Goal: Task Accomplishment & Management: Manage account settings

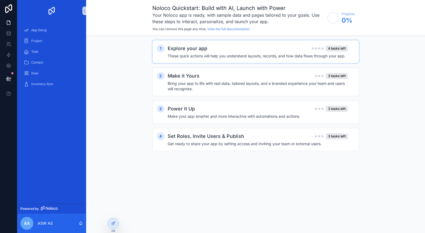
click at [262, 51] on div "Explore your app 4 tasks left" at bounding box center [258, 49] width 180 height 8
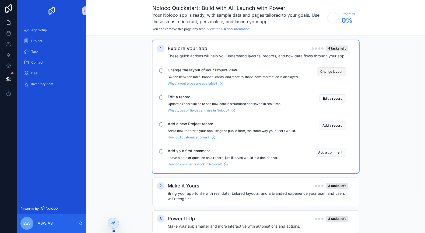
click at [331, 70] on button "Change layout" at bounding box center [331, 71] width 29 height 9
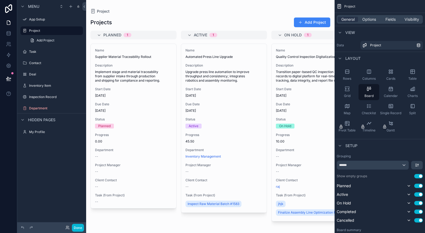
click at [138, 35] on div "scrollable content" at bounding box center [210, 116] width 249 height 233
click at [113, 36] on span "Planned" at bounding box center [112, 34] width 18 height 5
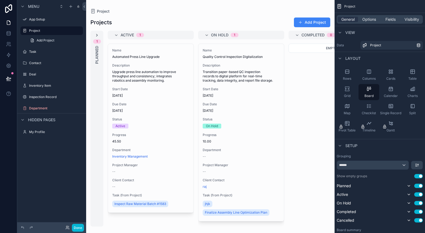
click at [97, 37] on icon "scrollable content" at bounding box center [97, 35] width 4 height 4
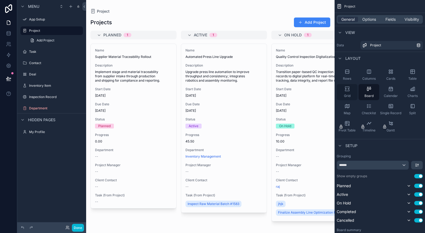
click at [346, 93] on div "Grid" at bounding box center [347, 92] width 21 height 16
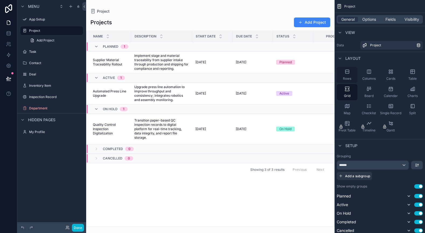
click at [349, 75] on div "Rows" at bounding box center [347, 75] width 21 height 16
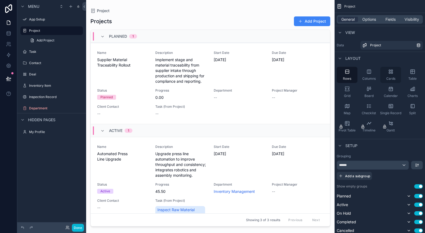
click at [385, 76] on div "Cards" at bounding box center [390, 75] width 21 height 16
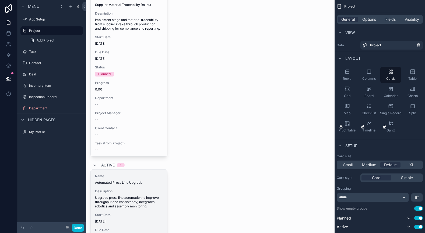
scroll to position [162, 0]
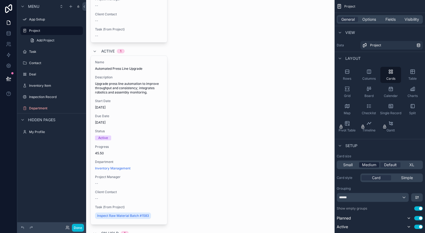
click at [372, 166] on span "Medium" at bounding box center [369, 164] width 14 height 5
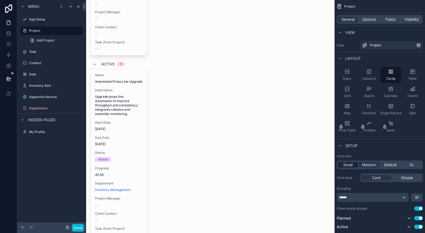
click at [349, 164] on span "Small" at bounding box center [347, 164] width 9 height 5
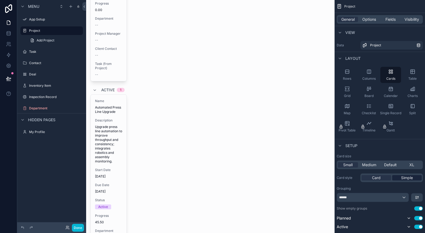
click at [402, 179] on span "Simple" at bounding box center [407, 177] width 12 height 5
click at [377, 178] on span "Card" at bounding box center [376, 177] width 9 height 5
click at [396, 195] on div "******" at bounding box center [373, 197] width 72 height 9
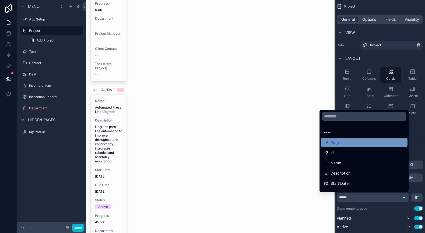
click at [340, 142] on div "Project" at bounding box center [364, 142] width 80 height 6
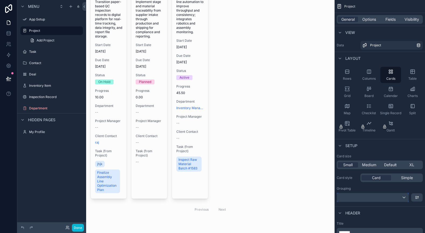
click at [365, 197] on div "scrollable content" at bounding box center [373, 197] width 72 height 9
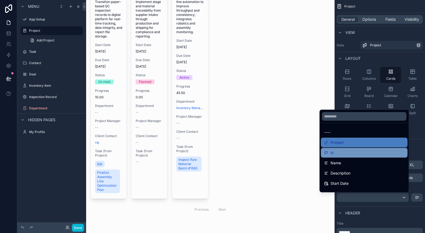
click at [333, 154] on div "id" at bounding box center [364, 152] width 80 height 6
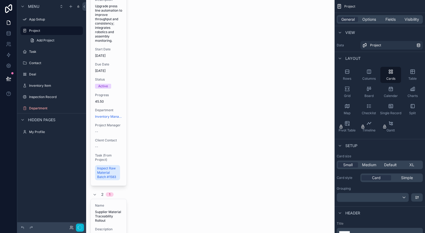
scroll to position [162, 0]
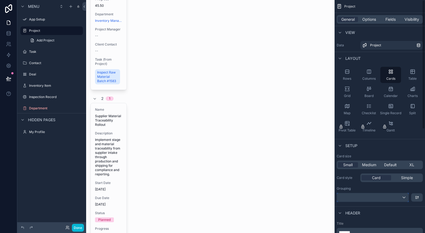
click at [367, 194] on div "scrollable content" at bounding box center [373, 197] width 72 height 9
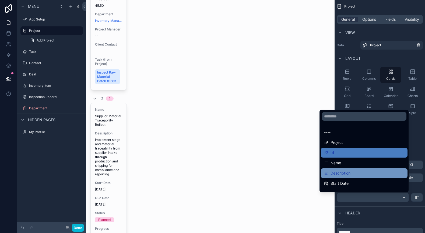
click at [349, 175] on div "Description" at bounding box center [364, 173] width 80 height 6
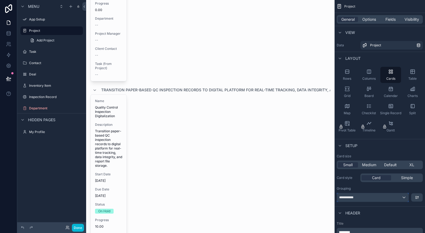
click at [373, 196] on div "**********" at bounding box center [373, 197] width 72 height 9
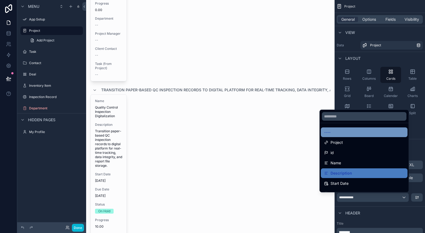
click at [343, 133] on div "----" at bounding box center [364, 132] width 80 height 6
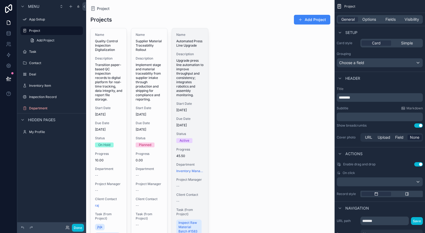
scroll to position [0, 0]
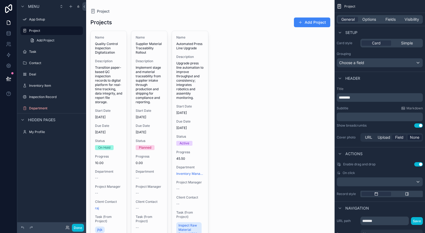
click at [396, 137] on span "Field" at bounding box center [399, 137] width 8 height 5
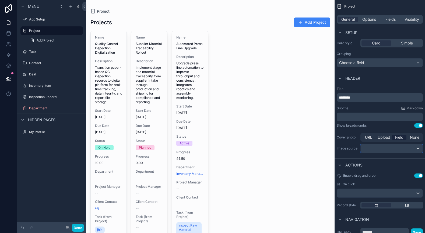
click at [408, 147] on div "scrollable content" at bounding box center [392, 148] width 62 height 9
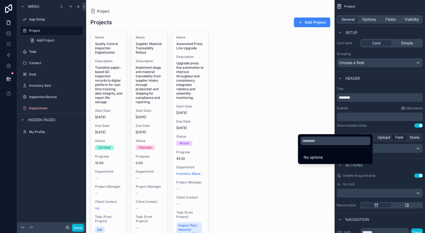
click at [408, 147] on div "scrollable content" at bounding box center [212, 116] width 425 height 233
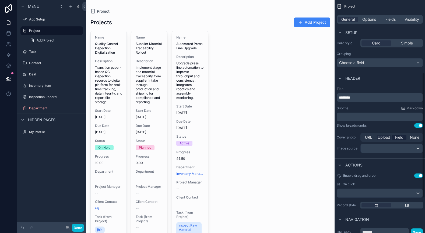
click at [385, 136] on span "Upload" at bounding box center [384, 137] width 13 height 5
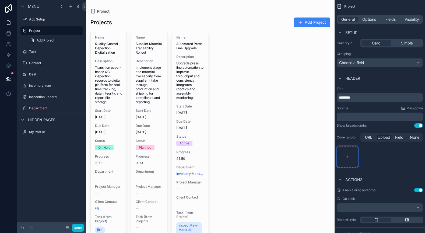
click at [348, 157] on icon "scrollable content" at bounding box center [348, 157] width 2 height 0
type input "**********"
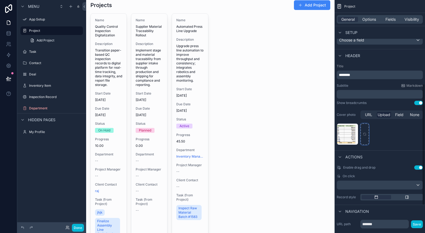
scroll to position [162, 0]
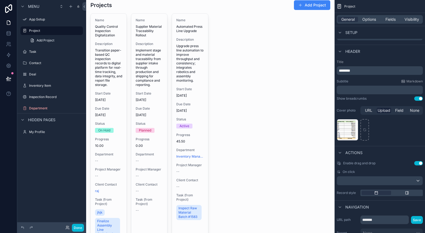
drag, startPoint x: 348, startPoint y: 132, endPoint x: 388, endPoint y: 143, distance: 41.2
click at [388, 143] on div "Title ******** Subtitle Markdown ﻿ Show breadcrumbs Use setting Cover photo URL…" at bounding box center [380, 101] width 90 height 86
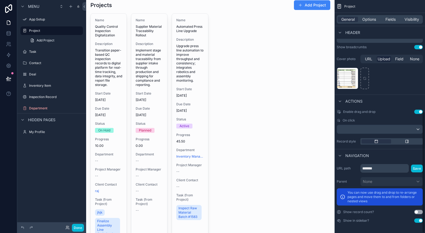
scroll to position [214, 0]
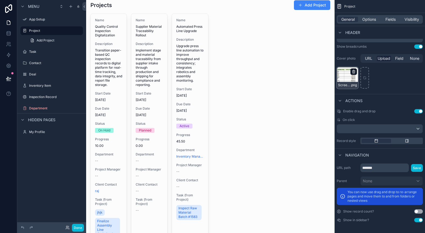
drag, startPoint x: 352, startPoint y: 80, endPoint x: 353, endPoint y: 71, distance: 8.9
click at [353, 71] on div "Screenshot-2025-08-06-101804 .png" at bounding box center [348, 78] width 22 height 22
click at [353, 71] on icon "scrollable content" at bounding box center [354, 71] width 4 height 4
click at [364, 61] on icon "button" at bounding box center [365, 62] width 4 height 4
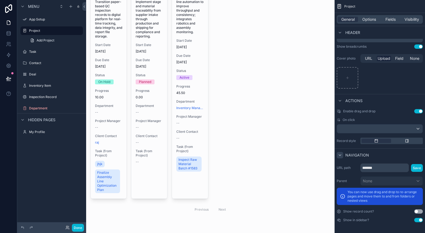
click at [341, 154] on icon "scrollable content" at bounding box center [340, 155] width 4 height 4
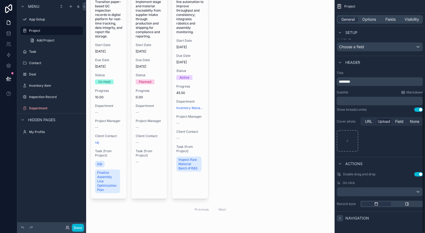
scroll to position [151, 0]
click at [342, 64] on icon "scrollable content" at bounding box center [340, 62] width 4 height 4
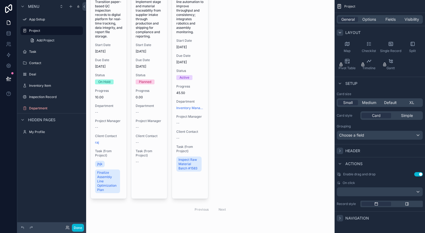
click at [341, 31] on icon "scrollable content" at bounding box center [340, 32] width 4 height 4
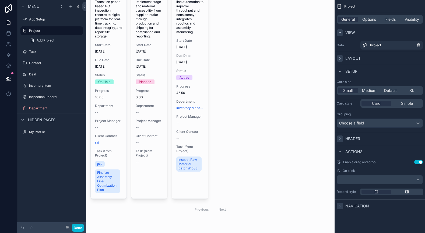
click at [341, 32] on icon "scrollable content" at bounding box center [340, 32] width 2 height 1
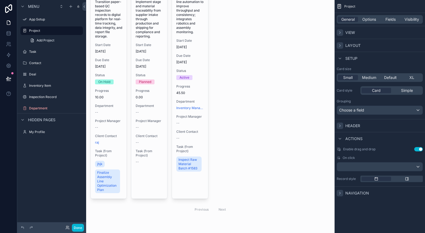
click at [341, 32] on icon "scrollable content" at bounding box center [340, 32] width 4 height 4
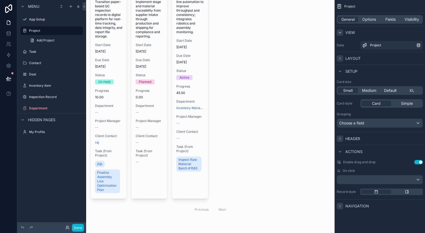
click at [341, 32] on icon "scrollable content" at bounding box center [340, 32] width 2 height 1
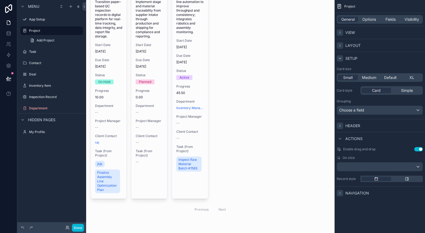
click at [341, 58] on icon "scrollable content" at bounding box center [340, 58] width 4 height 4
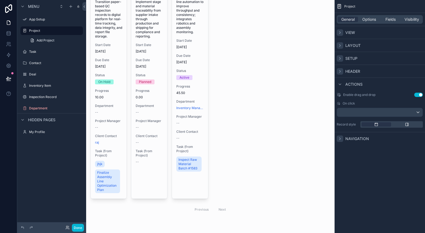
click at [341, 58] on icon "scrollable content" at bounding box center [340, 58] width 4 height 4
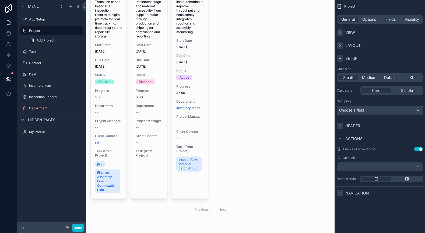
click at [372, 110] on div "Choose a field" at bounding box center [380, 110] width 86 height 9
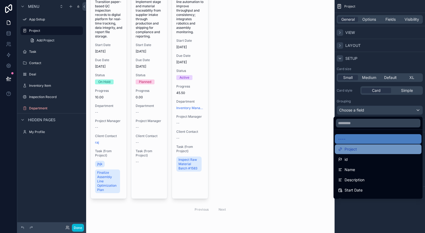
click at [352, 150] on div "Project" at bounding box center [378, 149] width 80 height 6
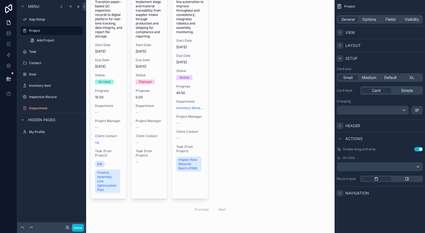
click at [341, 125] on icon "scrollable content" at bounding box center [340, 126] width 4 height 4
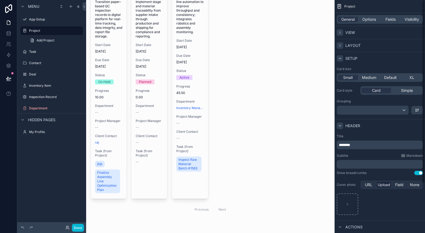
click at [341, 125] on icon "scrollable content" at bounding box center [340, 125] width 2 height 1
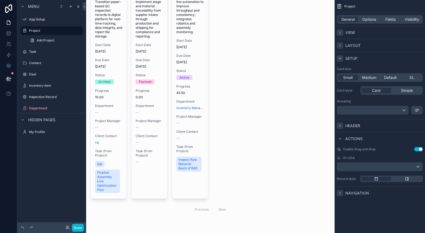
click at [352, 158] on span "On click" at bounding box center [349, 158] width 12 height 4
click at [403, 166] on div "scrollable content" at bounding box center [380, 166] width 86 height 9
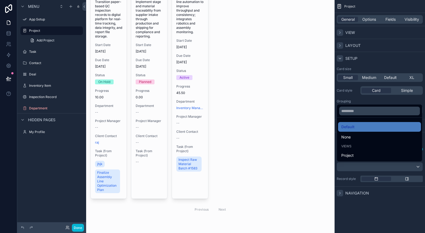
click at [363, 165] on div "scrollable content" at bounding box center [212, 116] width 425 height 233
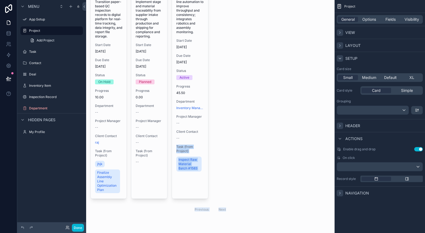
drag, startPoint x: 262, startPoint y: 146, endPoint x: 237, endPoint y: 139, distance: 25.5
click at [235, 140] on div "Name Quality Control Inspection Digitalization Description Transition paper-bas…" at bounding box center [210, 90] width 240 height 251
click at [401, 178] on div "scrollable content" at bounding box center [407, 179] width 30 height 4
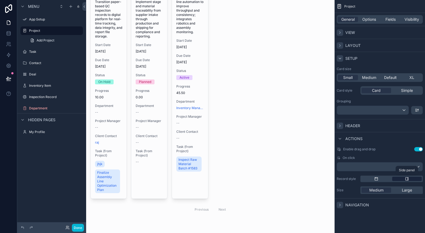
click at [401, 178] on div "scrollable content" at bounding box center [407, 179] width 30 height 4
click at [378, 179] on icon "scrollable content" at bounding box center [376, 179] width 4 height 4
click at [407, 178] on icon "scrollable content" at bounding box center [407, 179] width 4 height 4
click at [383, 178] on div "scrollable content" at bounding box center [377, 179] width 30 height 4
click at [340, 137] on icon "scrollable content" at bounding box center [340, 139] width 4 height 4
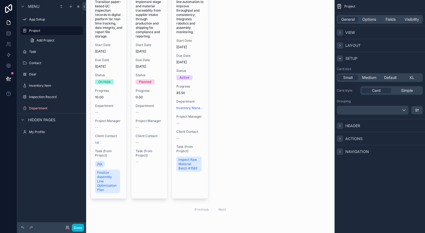
click at [340, 150] on icon "scrollable content" at bounding box center [340, 151] width 4 height 4
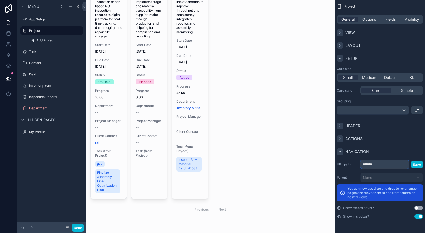
click at [381, 165] on input "*******" at bounding box center [385, 164] width 48 height 9
click at [421, 208] on button "Use setting" at bounding box center [418, 208] width 9 height 4
click at [340, 56] on icon "scrollable content" at bounding box center [340, 58] width 4 height 4
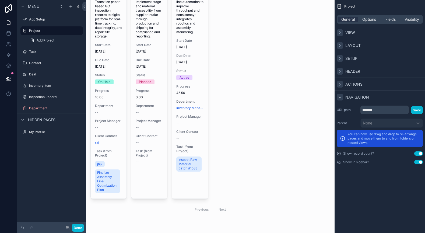
click at [341, 34] on icon "scrollable content" at bounding box center [340, 32] width 4 height 4
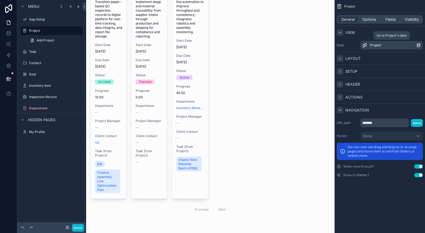
click at [405, 45] on div "Project" at bounding box center [393, 45] width 46 height 4
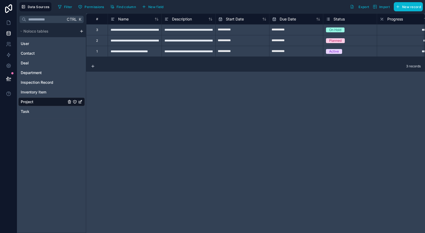
click at [32, 100] on span "Project" at bounding box center [27, 101] width 13 height 5
click at [36, 93] on span "Inventory Item" at bounding box center [34, 91] width 26 height 5
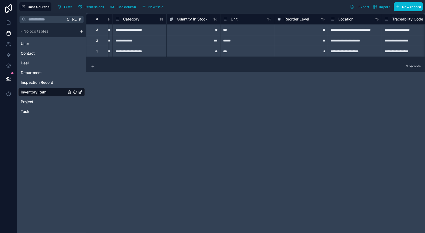
scroll to position [0, 152]
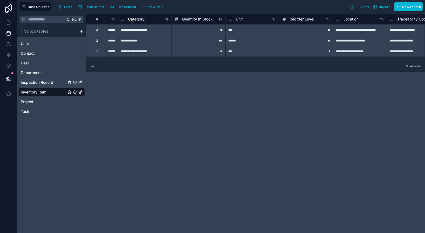
click at [34, 81] on span "Inspection Record" at bounding box center [37, 82] width 33 height 5
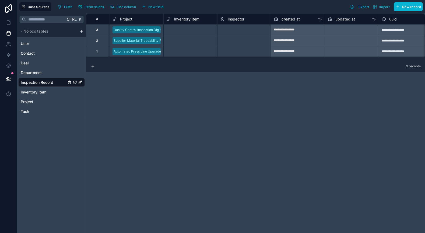
scroll to position [0, 383]
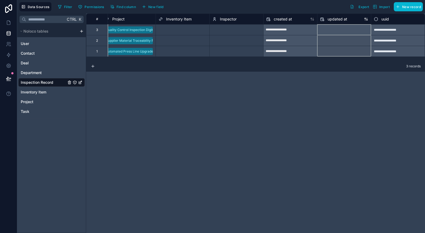
click at [351, 20] on div "updated at" at bounding box center [344, 19] width 48 height 6
click at [351, 30] on div at bounding box center [344, 30] width 54 height 9
click at [154, 6] on span "New field" at bounding box center [155, 7] width 15 height 4
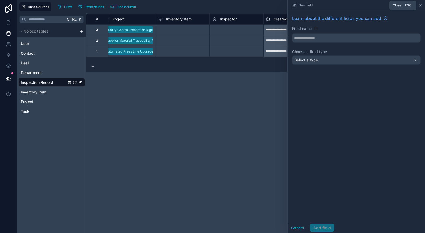
click at [422, 5] on icon at bounding box center [421, 5] width 4 height 4
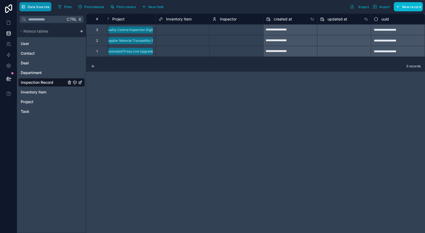
click at [40, 9] on button "Data Sources" at bounding box center [35, 6] width 32 height 9
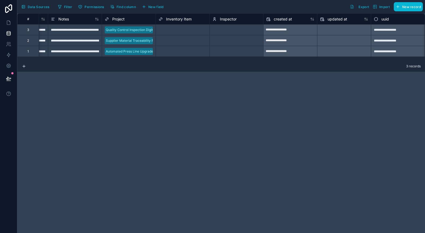
scroll to position [0, 314]
click at [40, 9] on button "Data Sources" at bounding box center [35, 6] width 32 height 9
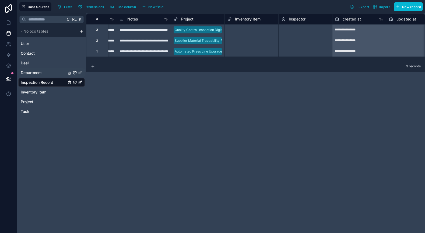
click at [38, 72] on span "Department" at bounding box center [31, 72] width 21 height 5
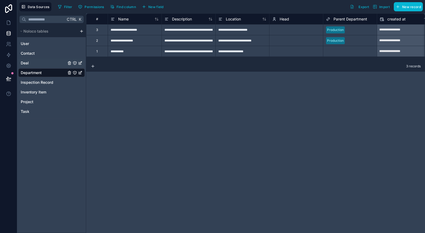
click at [31, 64] on link "Deal" at bounding box center [51, 63] width 67 height 9
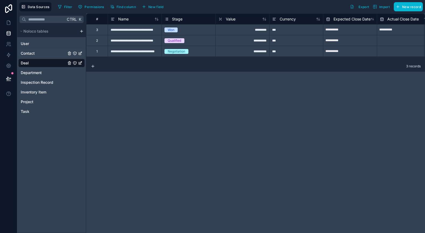
click at [37, 52] on link "Contact" at bounding box center [51, 53] width 67 height 9
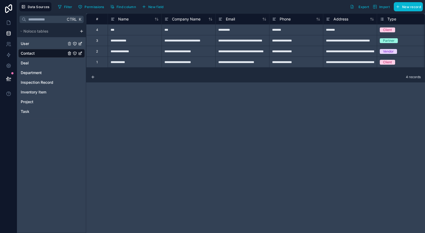
click at [34, 46] on link "User" at bounding box center [51, 43] width 67 height 9
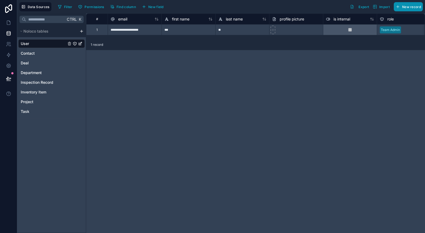
click at [408, 9] on button "New record" at bounding box center [408, 6] width 29 height 9
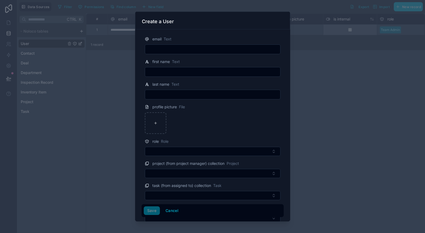
click at [166, 46] on input "text" at bounding box center [212, 50] width 135 height 8
type input "**********"
click at [162, 74] on input "text" at bounding box center [212, 72] width 135 height 8
type input "****"
drag, startPoint x: 164, startPoint y: 97, endPoint x: 169, endPoint y: 99, distance: 5.2
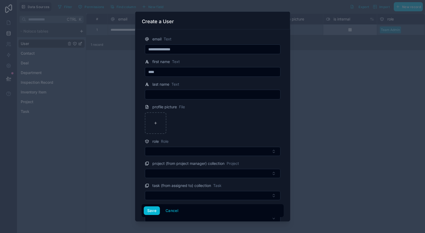
click at [165, 97] on input "text" at bounding box center [212, 95] width 135 height 8
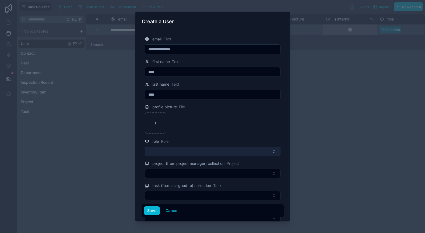
type input "****"
click at [166, 150] on button "Select Button" at bounding box center [213, 151] width 136 height 9
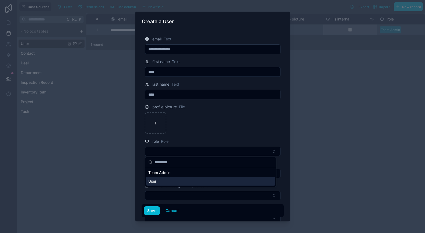
click at [158, 182] on div "User" at bounding box center [210, 181] width 129 height 9
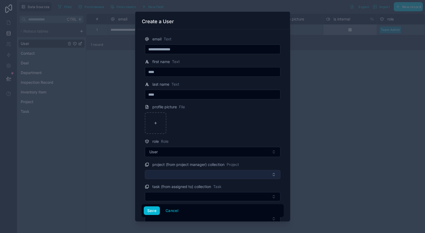
click at [162, 177] on button "Select Button" at bounding box center [213, 174] width 136 height 9
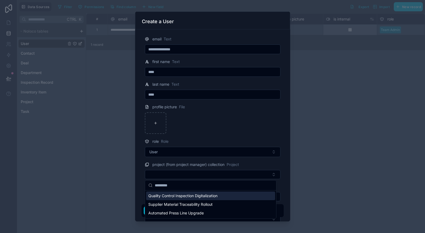
click at [172, 198] on span "Quality Control Inspection Digitalization" at bounding box center [182, 195] width 69 height 5
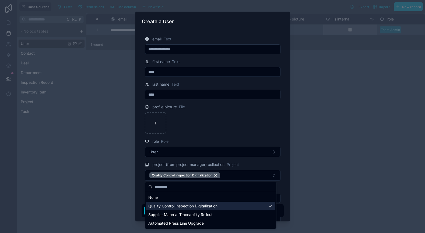
click at [172, 209] on div "Quality Control Inspection Digitalization" at bounding box center [210, 206] width 129 height 9
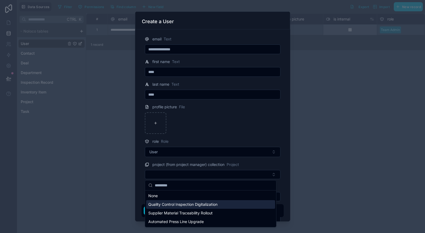
drag, startPoint x: 169, startPoint y: 203, endPoint x: 169, endPoint y: 194, distance: 9.7
click at [169, 202] on span "Quality Control Inspection Digitalization" at bounding box center [182, 204] width 69 height 5
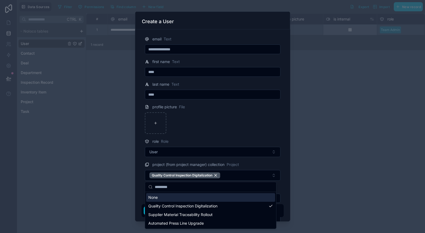
click at [237, 165] on span "Project" at bounding box center [233, 164] width 12 height 5
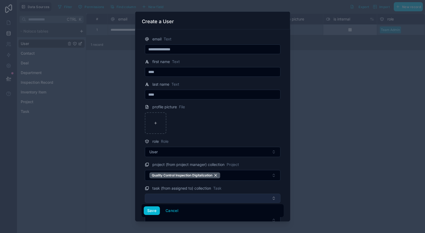
click at [167, 199] on button "Select Button" at bounding box center [213, 198] width 136 height 9
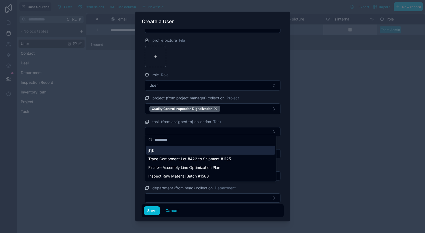
scroll to position [69, 0]
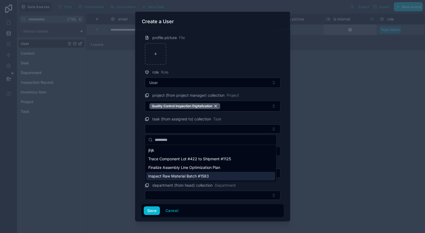
click at [158, 177] on span "Inspect Raw Material Batch #1583" at bounding box center [178, 175] width 61 height 5
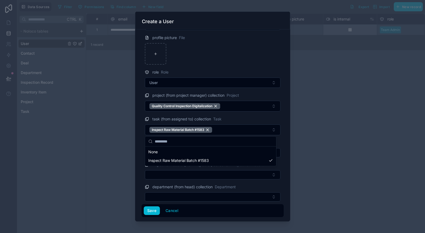
click at [125, 158] on div at bounding box center [212, 116] width 425 height 233
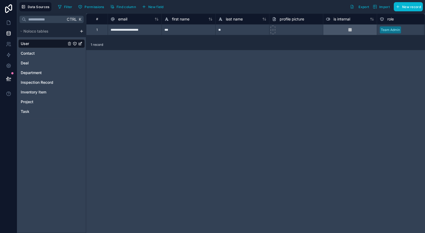
click at [30, 43] on link "User" at bounding box center [51, 43] width 67 height 9
click at [408, 8] on span "New record" at bounding box center [411, 7] width 19 height 4
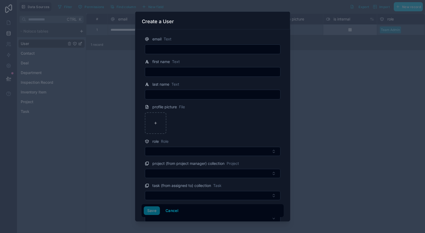
click at [159, 48] on input "text" at bounding box center [212, 50] width 135 height 8
click at [344, 83] on div at bounding box center [212, 116] width 425 height 233
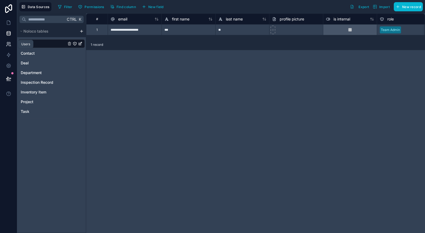
click at [9, 43] on icon at bounding box center [8, 43] width 5 height 5
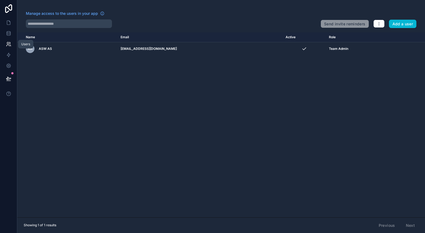
click at [8, 46] on icon at bounding box center [8, 43] width 5 height 5
click at [8, 56] on icon at bounding box center [8, 55] width 3 height 4
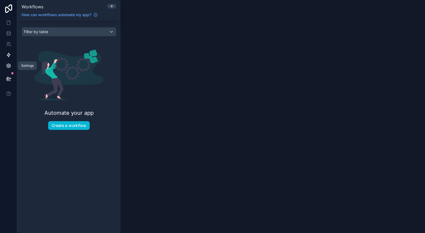
click at [8, 65] on icon at bounding box center [8, 65] width 1 height 1
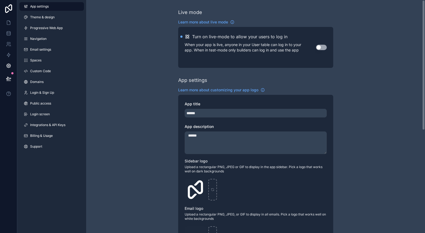
click at [118, 39] on div "Live mode Learn more about live mode Turn on live-mode to allow your users to l…" at bounding box center [255, 208] width 339 height 417
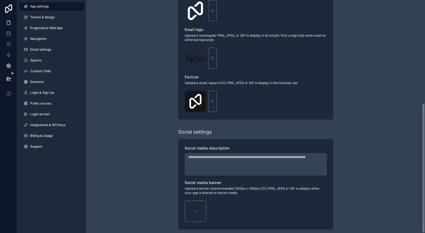
scroll to position [184, 0]
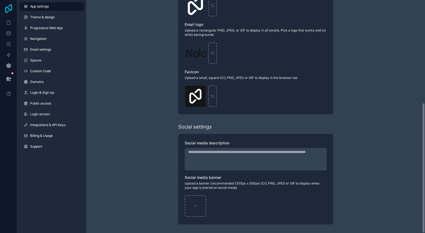
click at [9, 8] on icon at bounding box center [8, 8] width 7 height 9
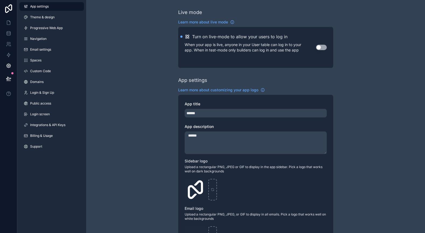
click at [322, 48] on button "Use setting" at bounding box center [321, 47] width 11 height 5
click at [205, 111] on input "******" at bounding box center [256, 113] width 142 height 9
drag, startPoint x: 205, startPoint y: 112, endPoint x: 166, endPoint y: 121, distance: 40.2
click at [165, 120] on div "Live mode Learn more about live mode Turn on live-mode to allow your users to l…" at bounding box center [255, 208] width 339 height 417
type input "*******"
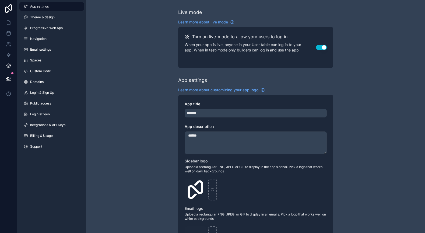
click at [213, 140] on textarea "******" at bounding box center [256, 142] width 142 height 23
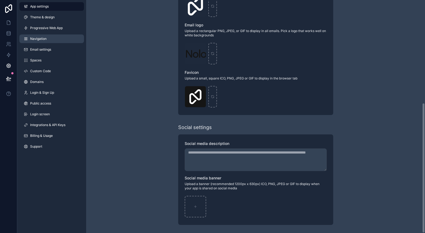
scroll to position [184, 0]
type textarea "**********"
click at [42, 18] on span "Theme & design" at bounding box center [42, 17] width 25 height 4
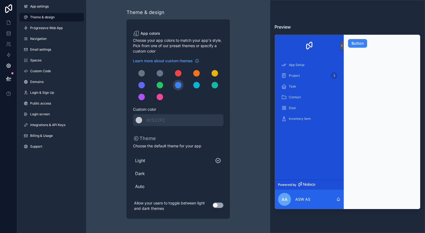
click at [220, 206] on button "Use setting" at bounding box center [218, 204] width 11 height 5
click at [54, 27] on span "Progressive Web App" at bounding box center [46, 28] width 33 height 4
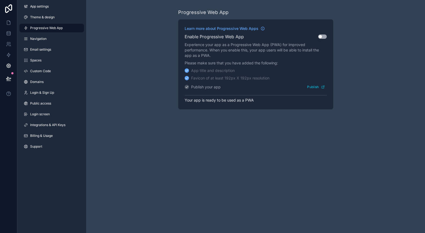
click at [324, 36] on button "Use setting" at bounding box center [322, 36] width 9 height 4
click at [318, 86] on button "Publish" at bounding box center [315, 87] width 21 height 8
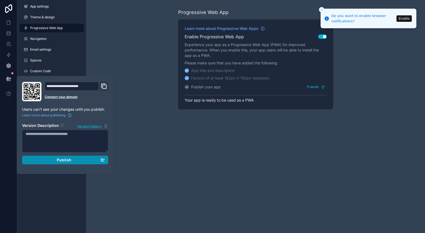
click at [66, 160] on span "Publish" at bounding box center [64, 160] width 15 height 5
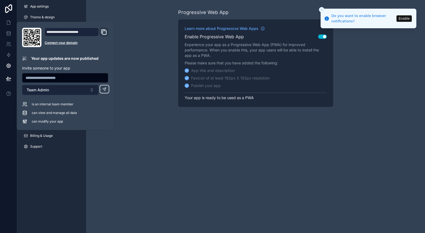
click at [43, 90] on span "Team Admin" at bounding box center [38, 89] width 22 height 5
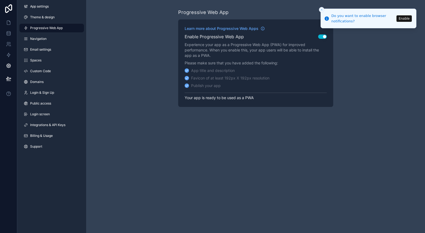
click at [409, 18] on button "Enable" at bounding box center [404, 18] width 15 height 6
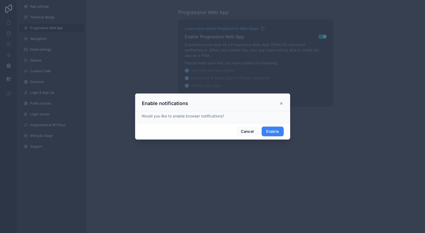
click at [266, 134] on button "Enable" at bounding box center [273, 132] width 22 height 10
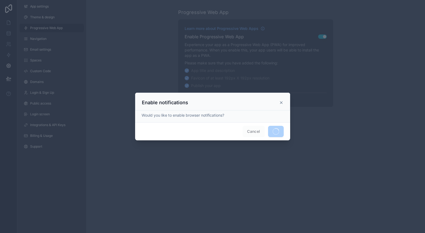
click at [282, 101] on icon at bounding box center [281, 102] width 4 height 4
click at [281, 102] on icon at bounding box center [281, 102] width 4 height 4
click at [254, 131] on span "Cancel" at bounding box center [254, 131] width 22 height 11
drag, startPoint x: 349, startPoint y: 92, endPoint x: 369, endPoint y: 74, distance: 26.8
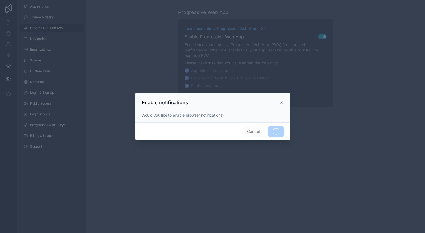
click at [369, 74] on div at bounding box center [212, 116] width 425 height 233
click at [282, 103] on icon at bounding box center [281, 102] width 4 height 4
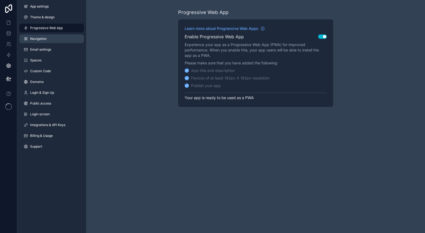
click at [50, 39] on link "Navigation" at bounding box center [51, 38] width 65 height 9
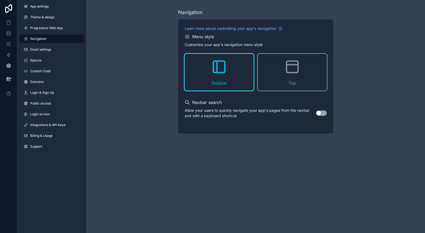
click at [190, 37] on div "Menu style" at bounding box center [256, 36] width 142 height 6
click at [42, 48] on span "Email settings" at bounding box center [40, 49] width 21 height 4
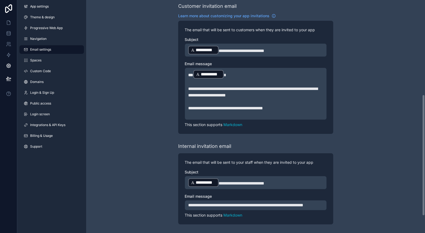
scroll to position [214, 0]
click at [45, 62] on link "Spaces" at bounding box center [51, 60] width 65 height 9
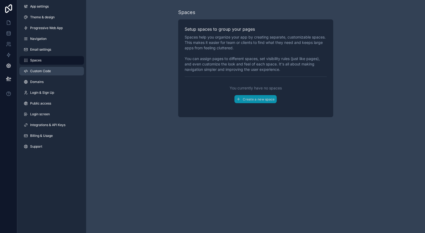
click at [39, 71] on span "Custom Code" at bounding box center [40, 71] width 21 height 4
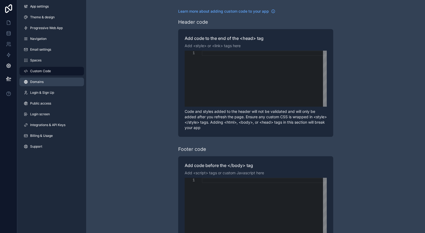
click at [46, 84] on link "Domains" at bounding box center [51, 82] width 65 height 9
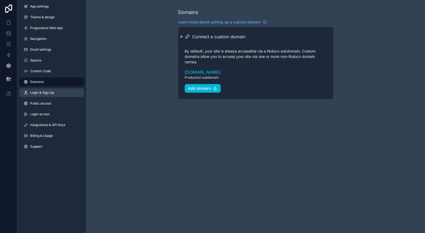
click at [51, 94] on span "Login & Sign Up" at bounding box center [42, 92] width 24 height 4
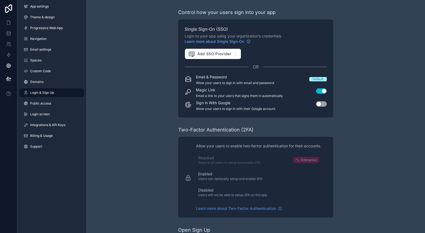
click at [323, 103] on button "Use setting" at bounding box center [321, 103] width 11 height 5
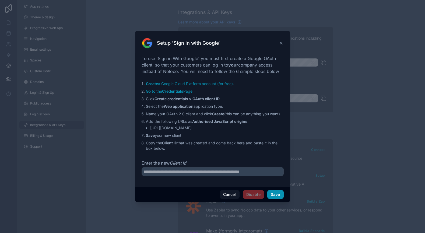
click at [277, 195] on button "Save" at bounding box center [275, 194] width 16 height 9
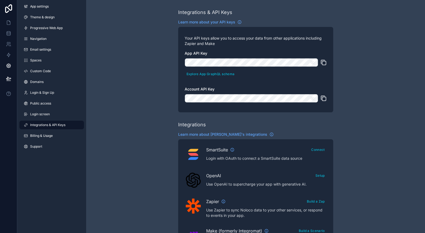
click at [314, 62] on icon "scrollable content" at bounding box center [312, 62] width 5 height 5
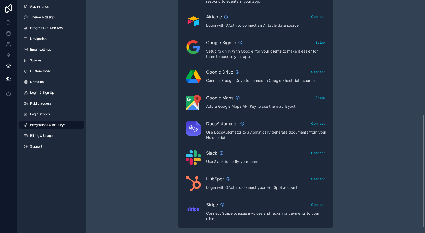
scroll to position [247, 0]
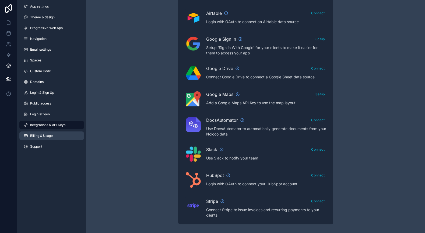
click at [61, 137] on link "Billing & Usage" at bounding box center [51, 135] width 65 height 9
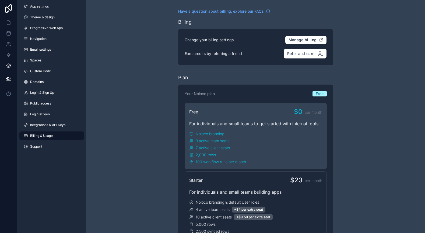
click at [323, 92] on span "Free" at bounding box center [320, 93] width 8 height 5
click at [278, 145] on div "7 active client seats" at bounding box center [255, 147] width 133 height 5
click at [205, 124] on div "For individuals and small teams to get started with internal tools" at bounding box center [255, 123] width 133 height 6
click at [208, 134] on span "Noloco branding" at bounding box center [210, 133] width 29 height 5
drag, startPoint x: 227, startPoint y: 120, endPoint x: 233, endPoint y: 122, distance: 6.7
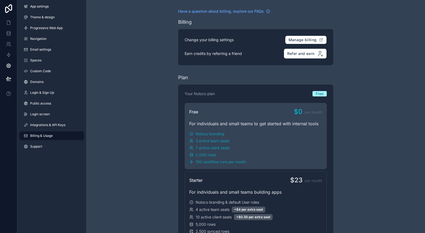
click at [232, 121] on div "For individuals and small teams to get started with internal tools" at bounding box center [255, 123] width 133 height 6
click at [261, 143] on div "3 active team seats" at bounding box center [255, 140] width 133 height 5
click at [37, 147] on span "Support" at bounding box center [36, 146] width 12 height 4
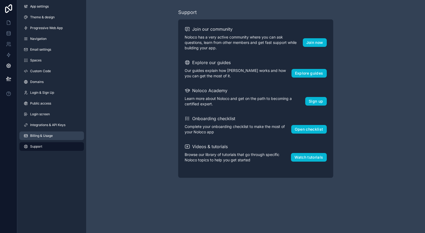
click at [44, 135] on span "Billing & Usage" at bounding box center [41, 136] width 23 height 4
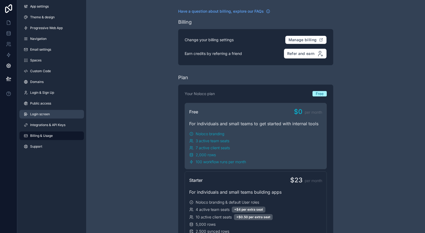
click at [44, 114] on span "Login screen" at bounding box center [40, 114] width 20 height 4
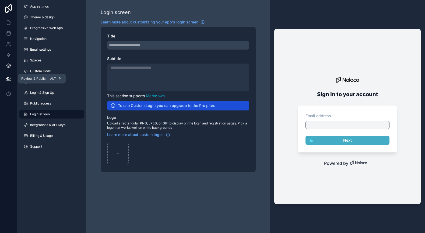
click at [8, 79] on icon at bounding box center [8, 78] width 5 height 5
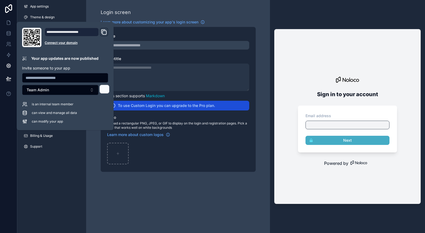
click at [105, 89] on icon at bounding box center [105, 89] width 2 height 2
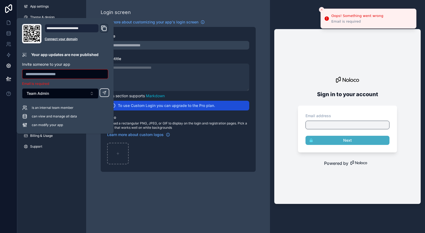
click at [49, 75] on input "text" at bounding box center [65, 74] width 86 height 8
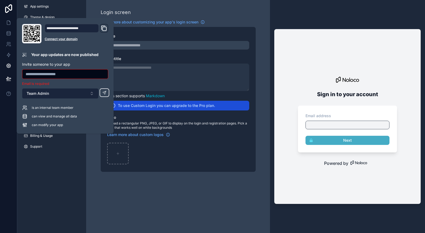
click at [91, 96] on button "Team Admin" at bounding box center [60, 93] width 76 height 10
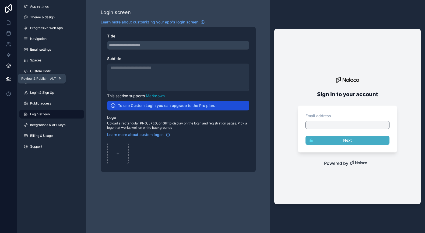
click at [8, 78] on icon at bounding box center [8, 78] width 5 height 3
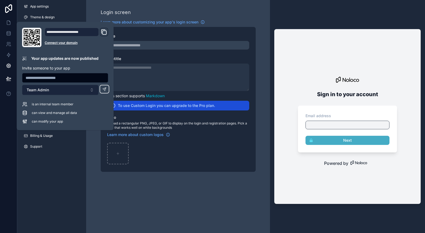
click at [83, 90] on button "Team Admin" at bounding box center [60, 90] width 76 height 10
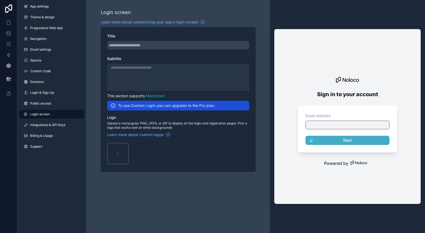
click at [37, 120] on div "App settings Theme & design Progressive Web App Navigation Email settings Space…" at bounding box center [51, 77] width 69 height 155
click at [42, 128] on link "Integrations & API Keys" at bounding box center [51, 125] width 65 height 9
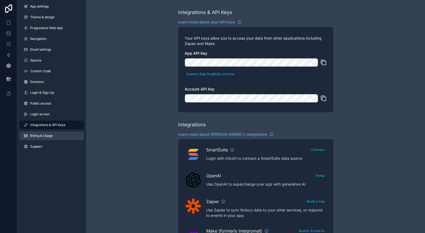
click at [40, 138] on link "Billing & Usage" at bounding box center [51, 135] width 65 height 9
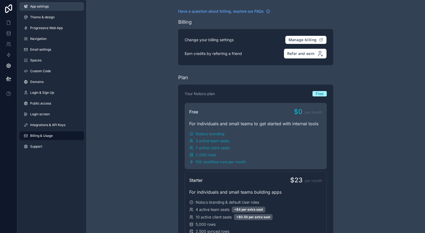
click at [47, 8] on span "App settings" at bounding box center [39, 6] width 19 height 4
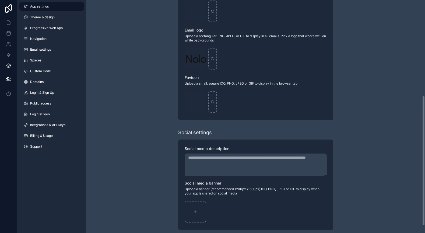
scroll to position [184, 0]
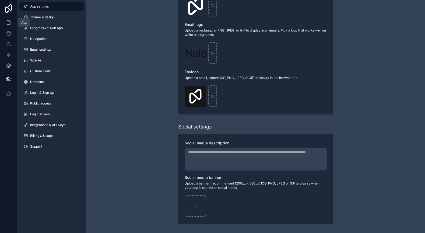
click at [8, 24] on icon at bounding box center [8, 22] width 5 height 5
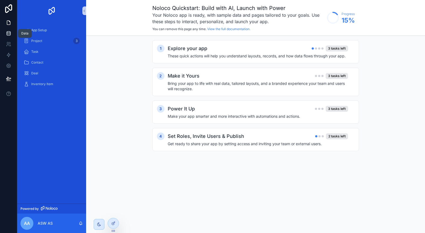
click at [8, 35] on icon at bounding box center [9, 34] width 4 height 2
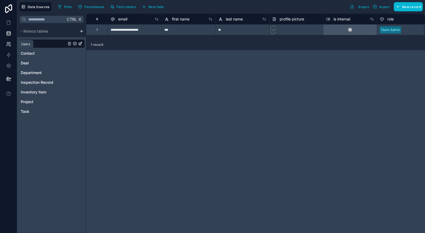
click at [9, 42] on icon at bounding box center [8, 43] width 5 height 5
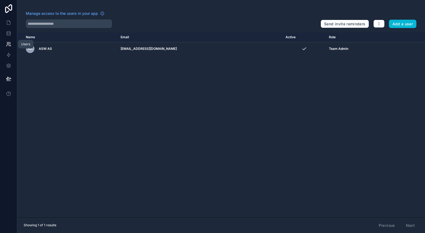
click at [8, 47] on link at bounding box center [8, 44] width 17 height 11
click at [9, 46] on icon at bounding box center [8, 43] width 5 height 5
click at [9, 59] on link at bounding box center [8, 55] width 17 height 11
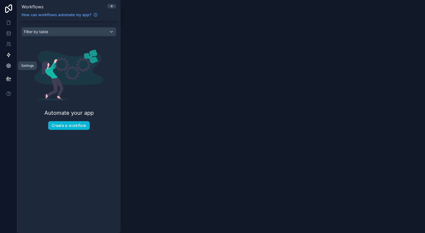
click at [8, 63] on icon at bounding box center [8, 65] width 5 height 5
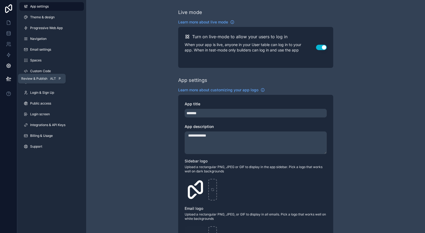
click at [8, 78] on icon at bounding box center [8, 78] width 5 height 3
click at [9, 8] on icon at bounding box center [8, 8] width 11 height 9
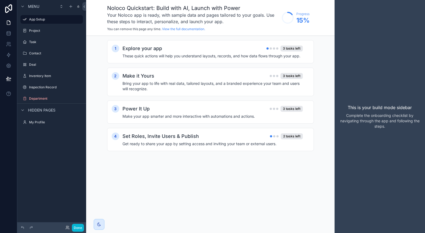
click at [30, 109] on span "Hidden pages" at bounding box center [41, 109] width 27 height 5
click at [29, 120] on div "My Profile" at bounding box center [51, 122] width 45 height 6
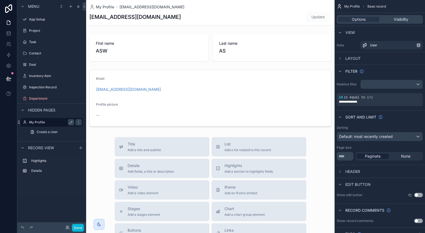
click at [29, 120] on div "My Profile" at bounding box center [51, 122] width 45 height 6
click at [151, 46] on div "scrollable content" at bounding box center [210, 186] width 249 height 372
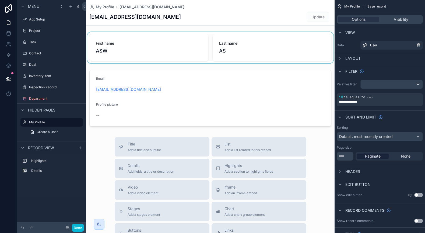
click at [242, 50] on div "scrollable content" at bounding box center [210, 47] width 249 height 31
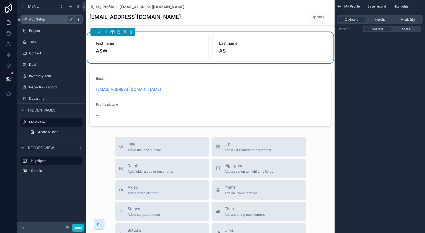
click at [79, 19] on icon "scrollable content" at bounding box center [78, 19] width 4 height 4
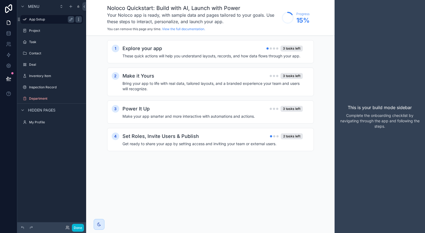
click at [79, 19] on icon "scrollable content" at bounding box center [78, 19] width 4 height 4
click at [6, 78] on icon at bounding box center [8, 78] width 5 height 3
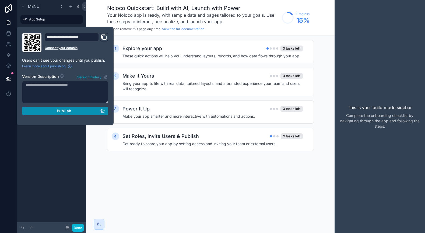
click at [62, 112] on span "Publish" at bounding box center [64, 111] width 15 height 5
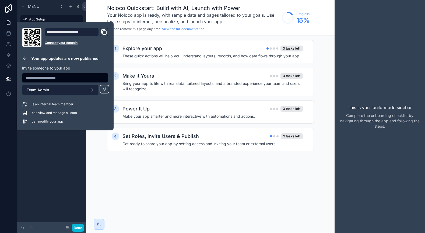
click at [90, 90] on button "Team Admin" at bounding box center [60, 90] width 76 height 10
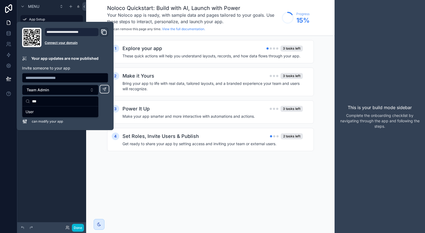
type input "****"
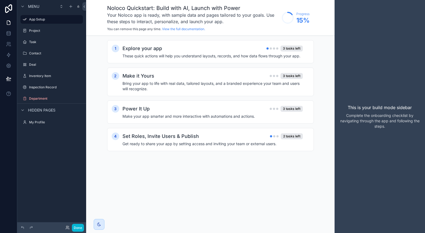
click at [374, 118] on p "Complete the onboarding checklist by navigating through the app and following t…" at bounding box center [380, 121] width 82 height 16
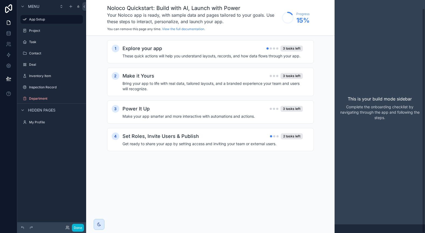
click at [313, 20] on div "Noloco Quickstart: Build with AI, Launch with Power Your Noloco app is ready, w…" at bounding box center [210, 17] width 207 height 27
click at [296, 19] on span "15 %" at bounding box center [302, 20] width 13 height 9
click at [8, 32] on icon at bounding box center [9, 32] width 4 height 1
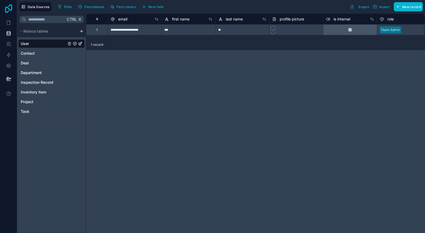
click at [7, 11] on icon at bounding box center [8, 8] width 11 height 9
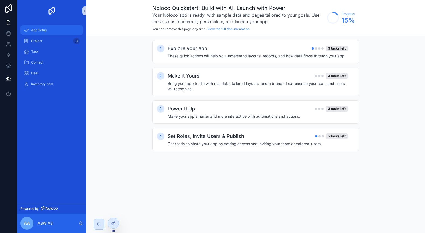
click at [44, 33] on div "App Setup" at bounding box center [52, 30] width 56 height 9
click at [11, 31] on icon at bounding box center [8, 33] width 5 height 5
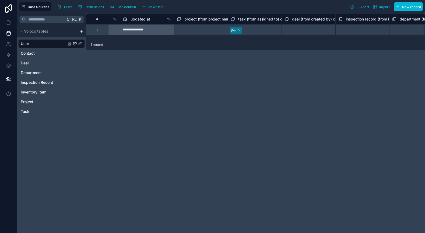
scroll to position [0, 652]
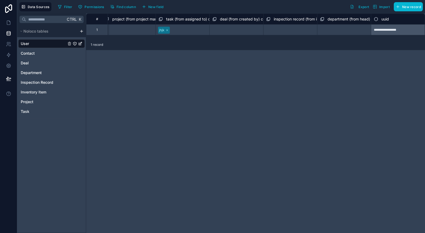
click at [237, 4] on div "Filter Permissions Find column New field Export Import New record" at bounding box center [239, 6] width 367 height 9
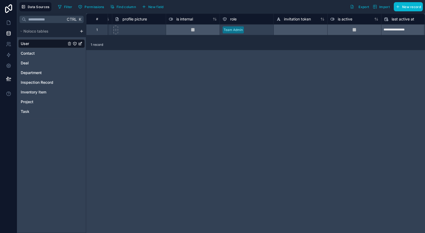
scroll to position [0, 0]
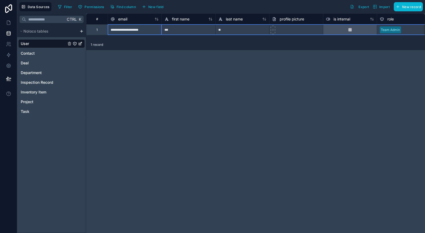
drag, startPoint x: 94, startPoint y: 18, endPoint x: 123, endPoint y: 23, distance: 29.6
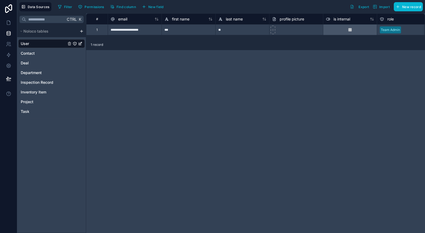
drag, startPoint x: 145, startPoint y: 62, endPoint x: 129, endPoint y: 27, distance: 38.9
click at [143, 51] on div "**********" at bounding box center [255, 122] width 339 height 219
drag, startPoint x: 112, startPoint y: 17, endPoint x: 99, endPoint y: 16, distance: 13.5
click at [118, 21] on div "email" at bounding box center [119, 19] width 17 height 6
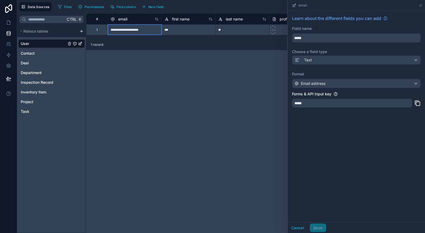
click at [116, 54] on div "**********" at bounding box center [255, 122] width 339 height 219
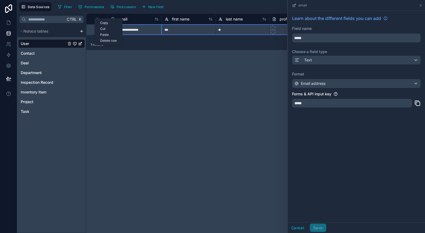
click at [111, 23] on div "Copy" at bounding box center [108, 23] width 27 height 6
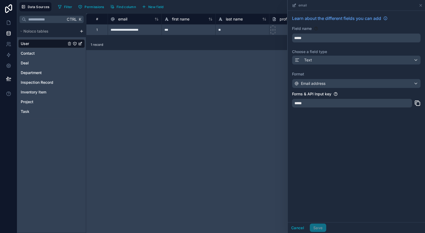
click at [217, 100] on div "**********" at bounding box center [255, 122] width 339 height 219
click at [191, 29] on div "***" at bounding box center [189, 29] width 54 height 11
click at [191, 20] on div "first name" at bounding box center [189, 19] width 48 height 6
click at [235, 17] on span "last name" at bounding box center [234, 18] width 17 height 5
click at [251, 17] on div "last name" at bounding box center [242, 19] width 48 height 6
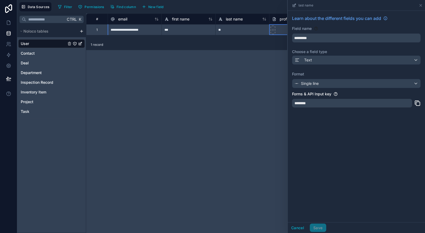
click at [279, 19] on div "profile picture" at bounding box center [288, 19] width 32 height 6
